Goal: Task Accomplishment & Management: Complete application form

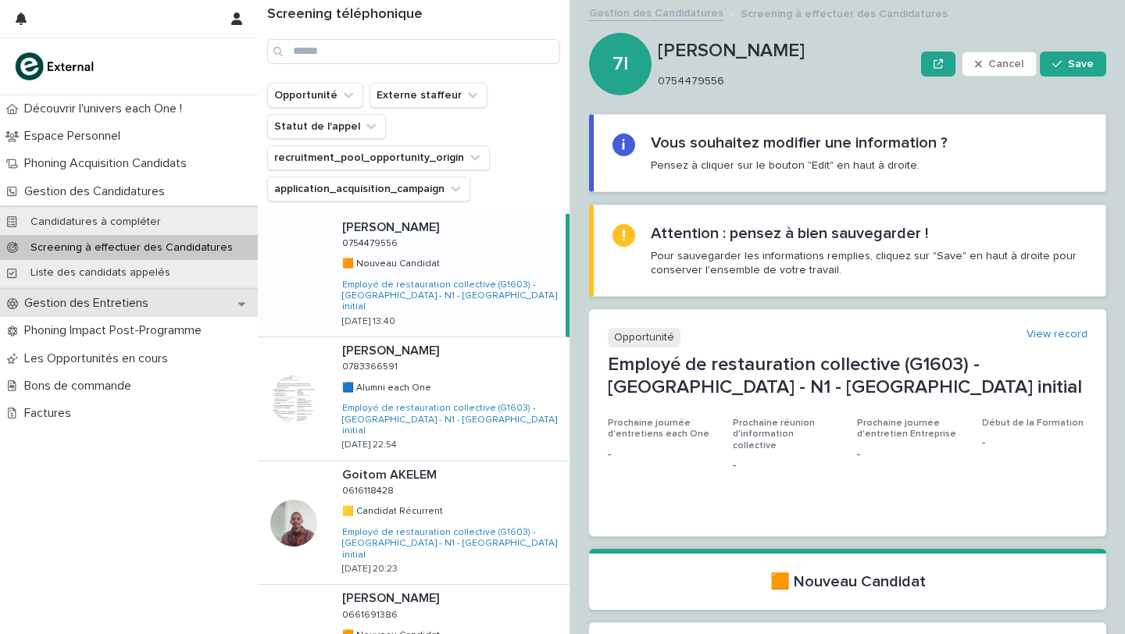
click at [241, 306] on icon at bounding box center [241, 303] width 7 height 11
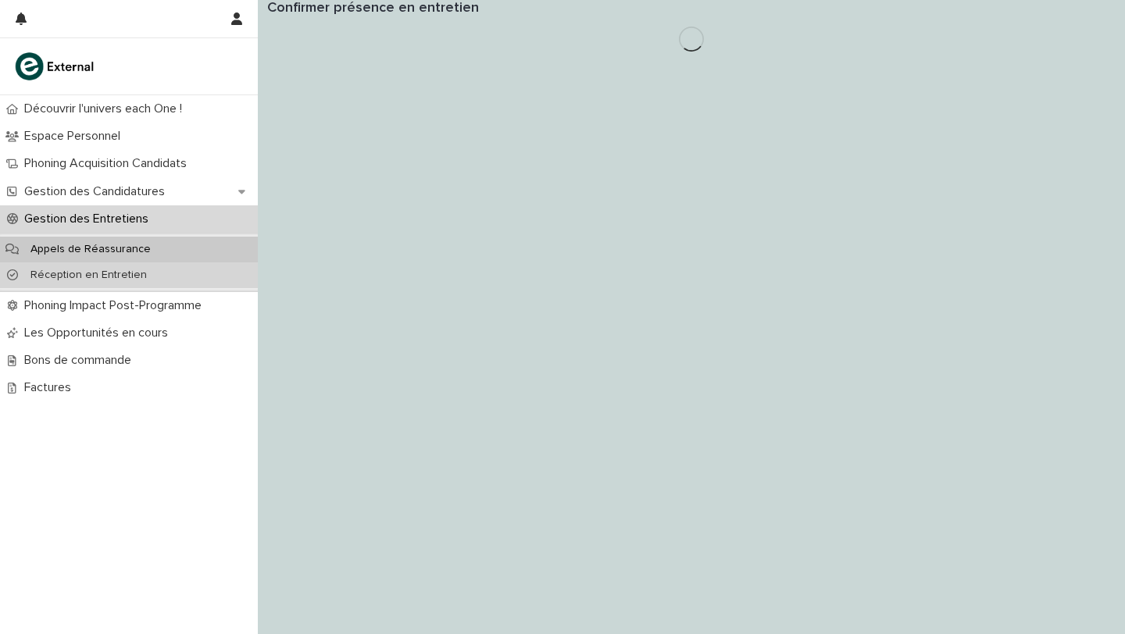
click at [109, 276] on p "Réception en Entretien" at bounding box center [88, 275] width 141 height 13
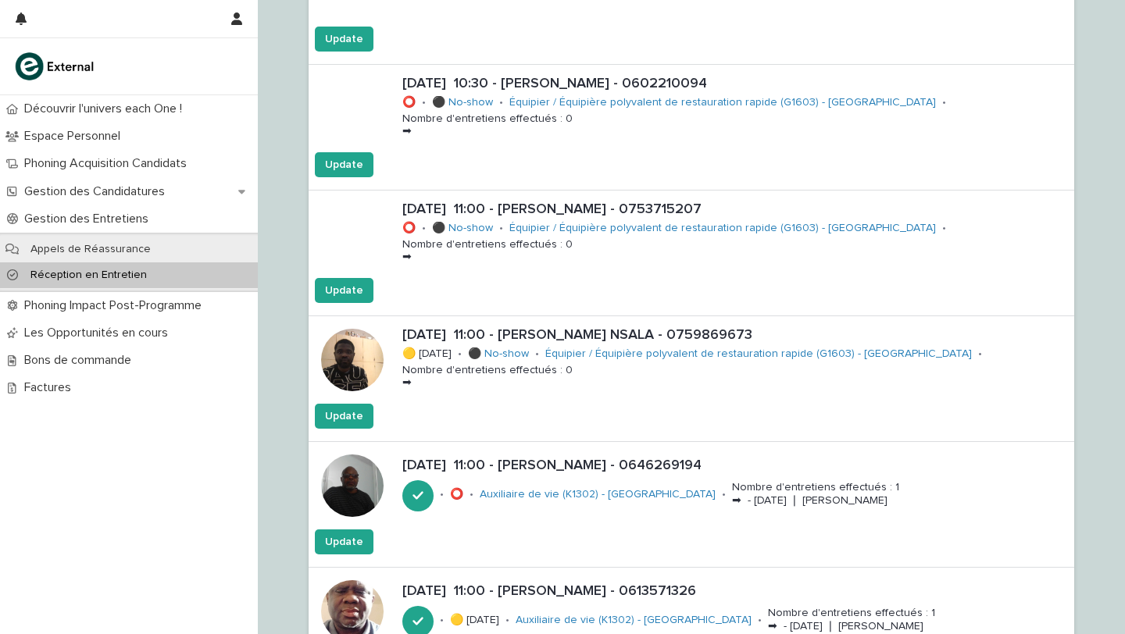
scroll to position [3533, 0]
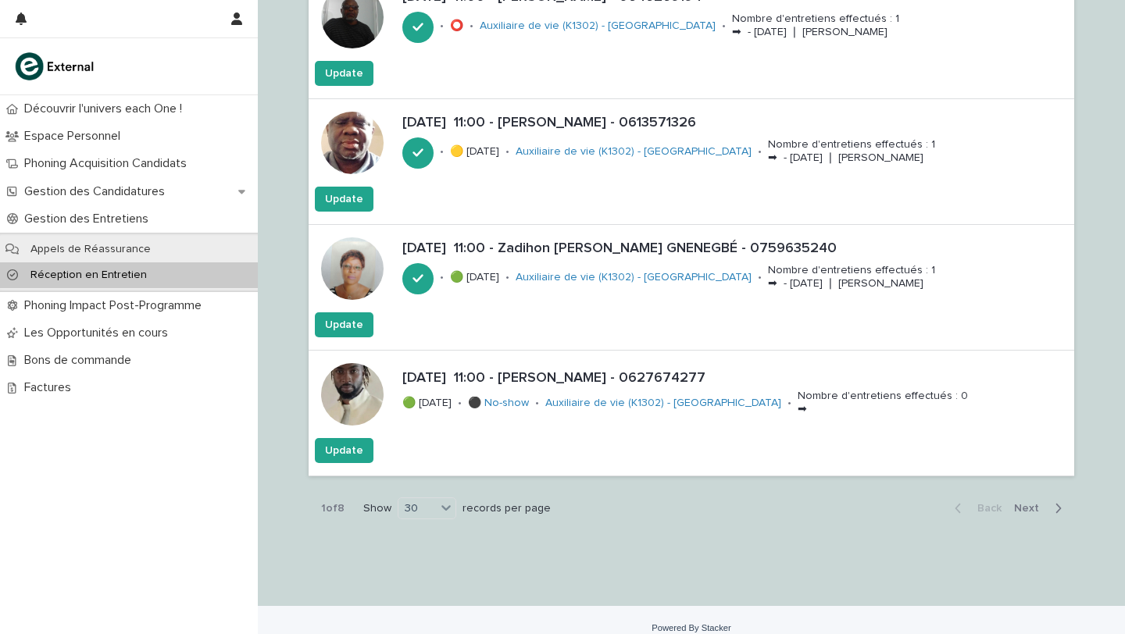
click at [1033, 503] on span "Next" at bounding box center [1031, 508] width 34 height 11
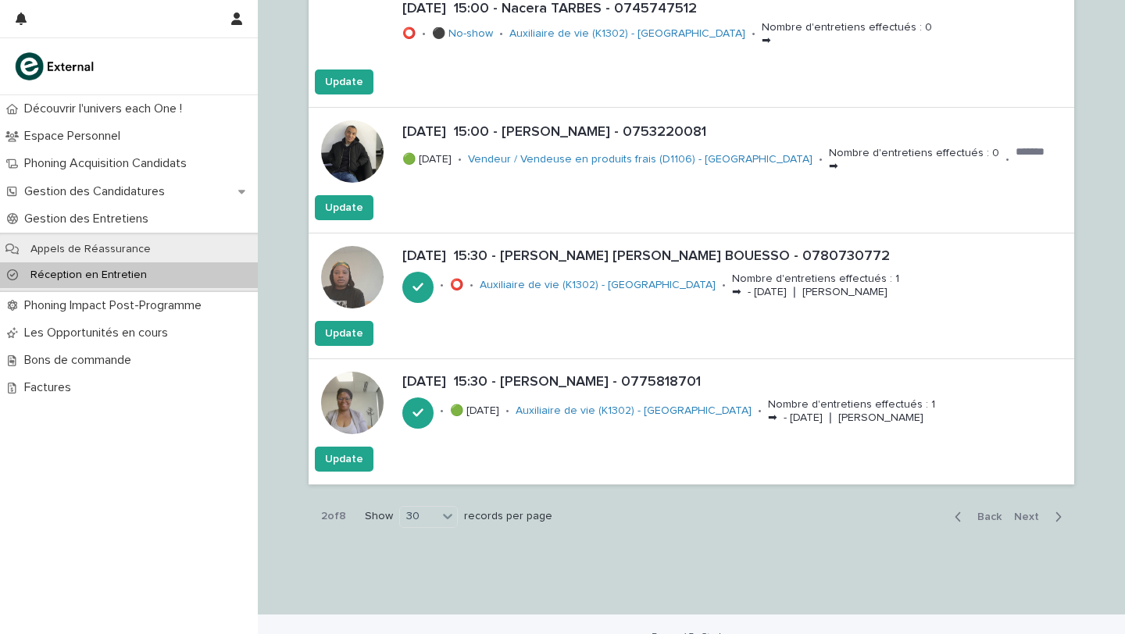
click at [1023, 514] on span "Next" at bounding box center [1031, 517] width 34 height 11
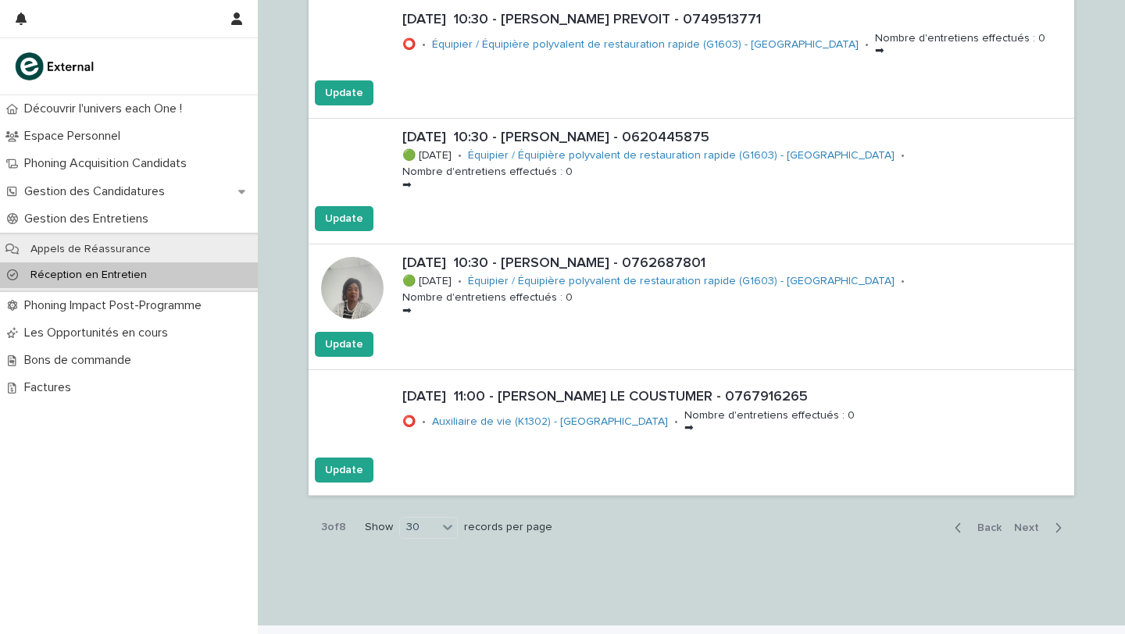
click at [987, 523] on span "Back" at bounding box center [985, 528] width 34 height 11
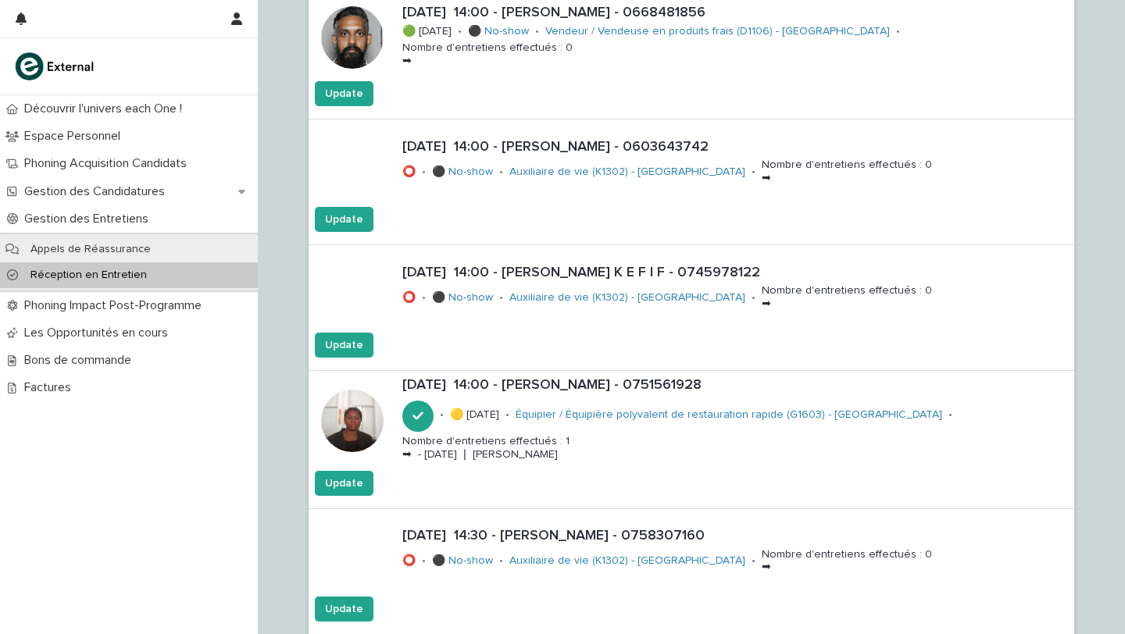
scroll to position [1230, 0]
